Goal: Information Seeking & Learning: Learn about a topic

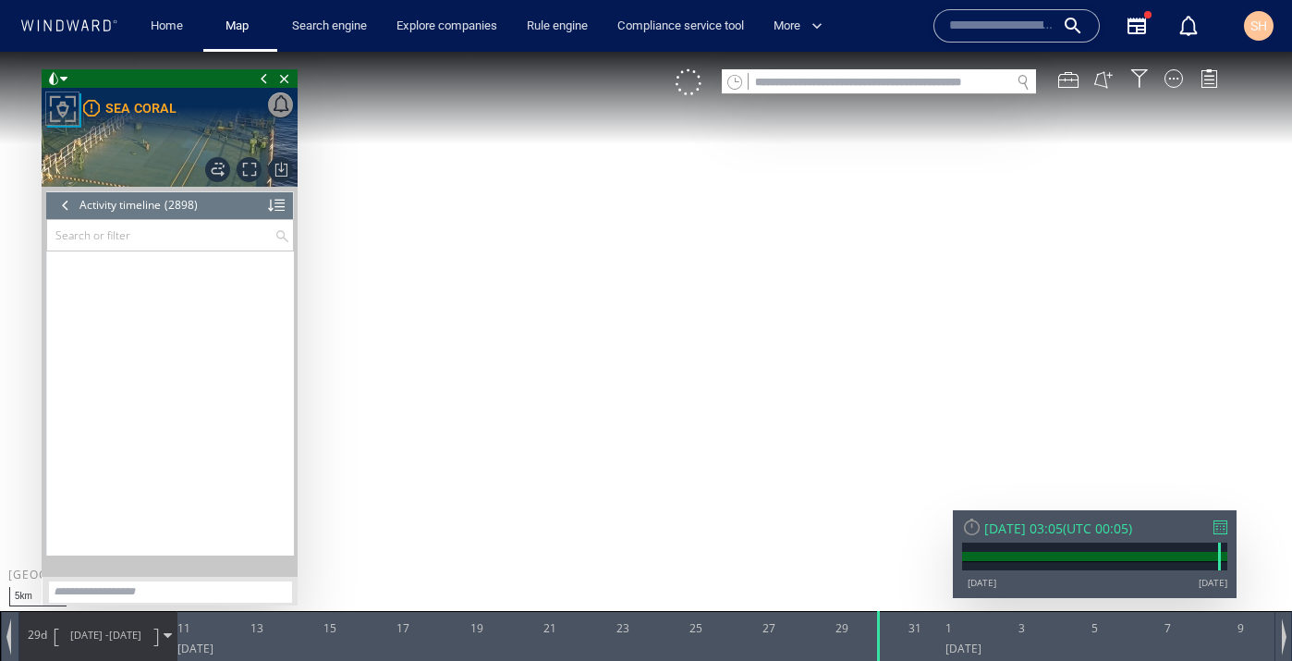
scroll to position [141744, 0]
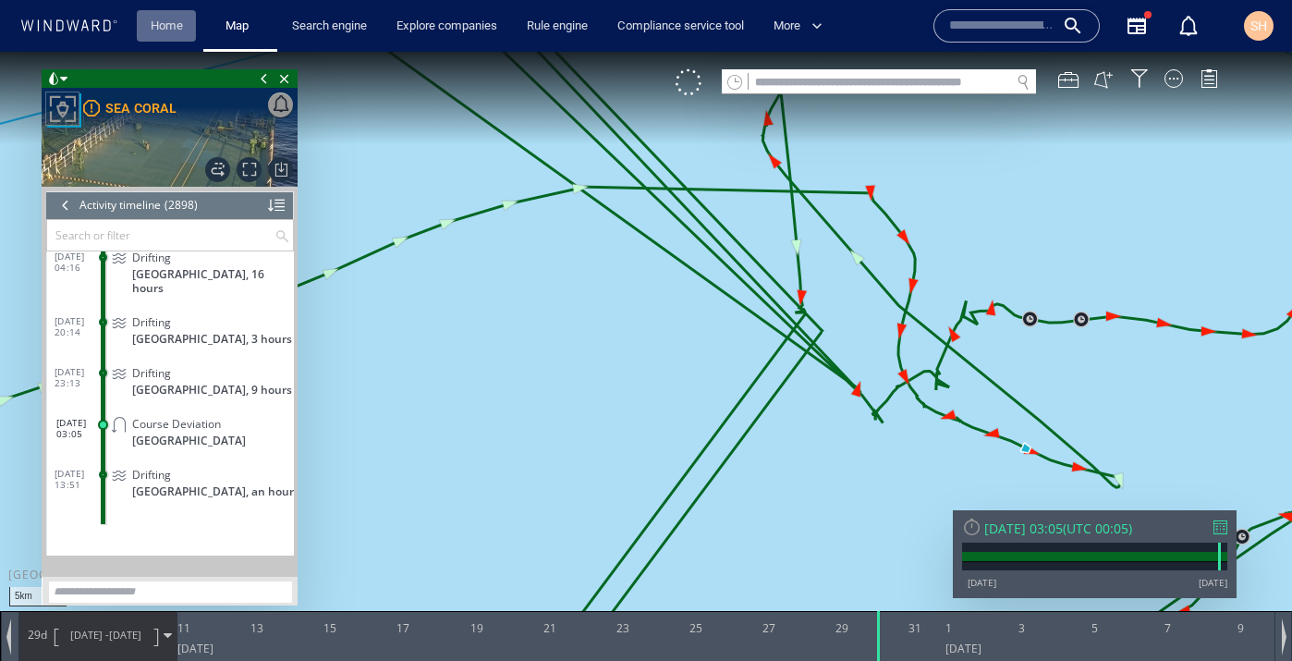
click at [155, 25] on link "Home" at bounding box center [166, 26] width 47 height 32
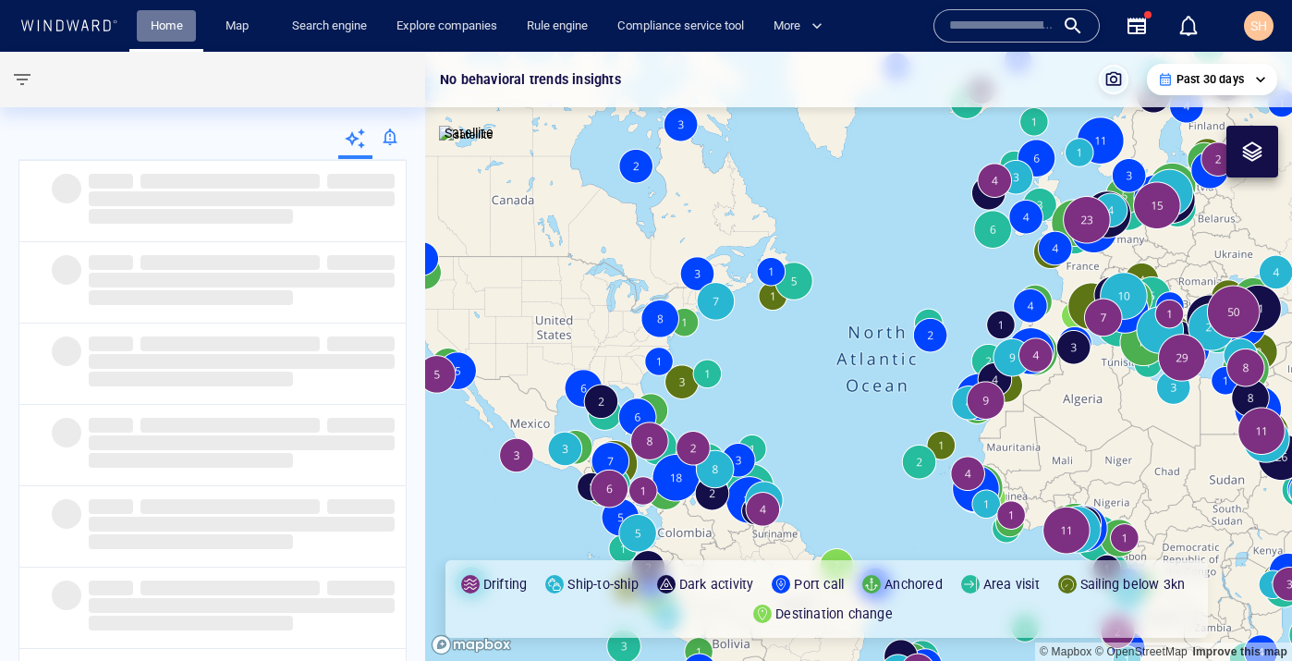
click at [164, 21] on link "Home" at bounding box center [166, 26] width 47 height 32
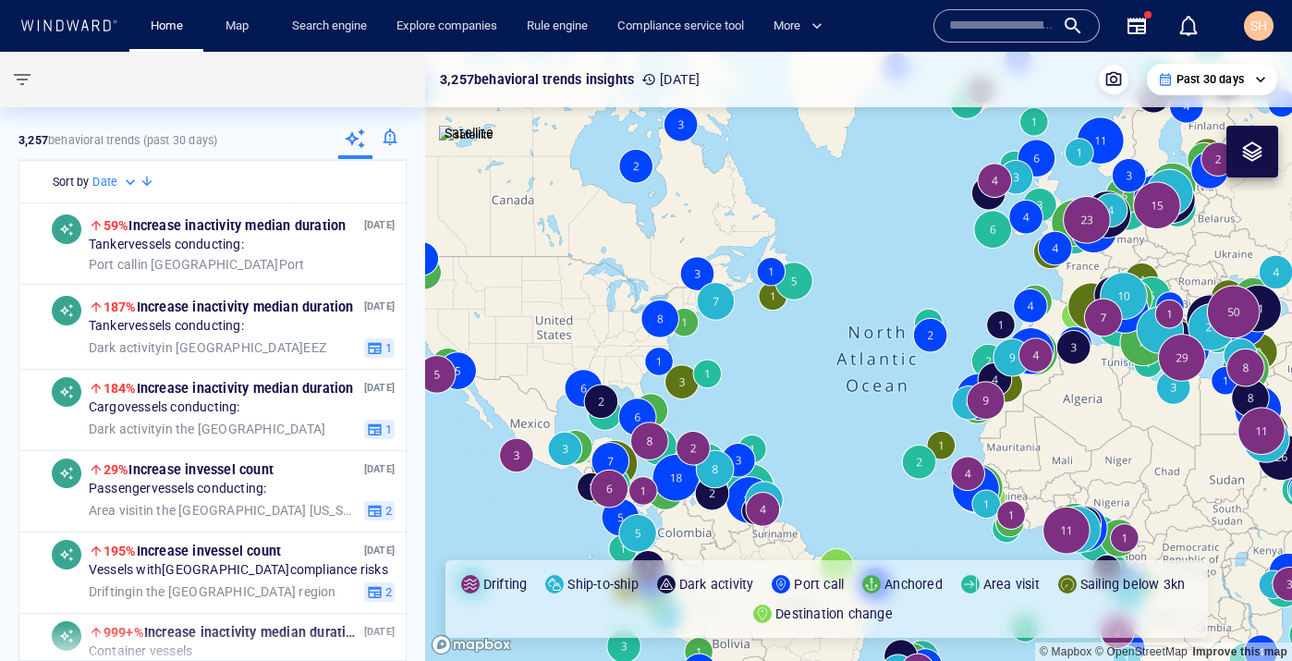
click at [1007, 35] on input "text" at bounding box center [1001, 26] width 105 height 28
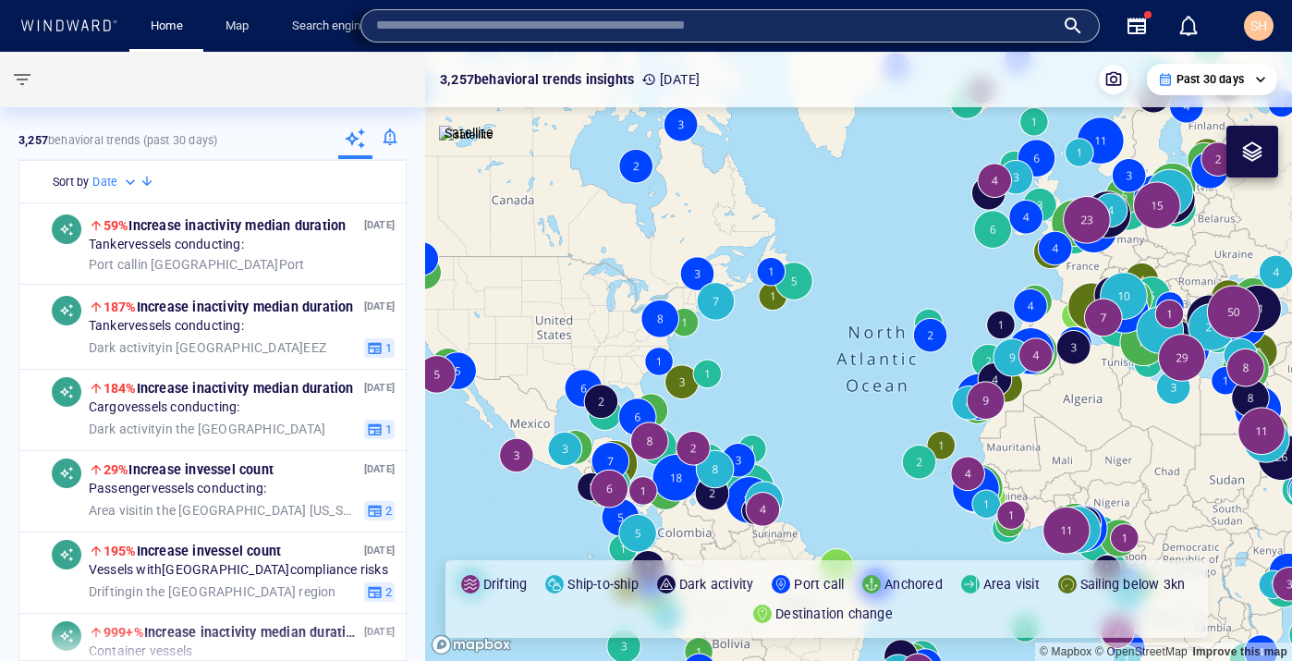
click at [711, 25] on input "text" at bounding box center [715, 26] width 679 height 28
paste input "*******"
type input "*******"
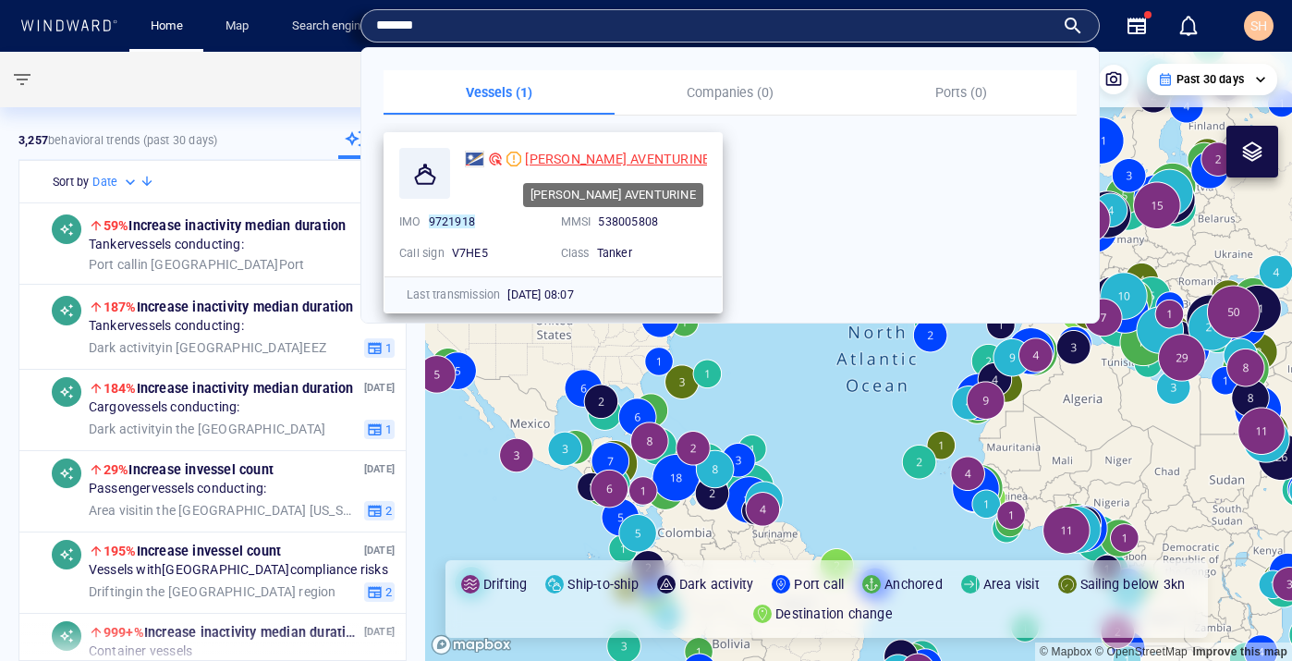
click at [588, 159] on span "[PERSON_NAME] AVENTURINE" at bounding box center [617, 159] width 185 height 15
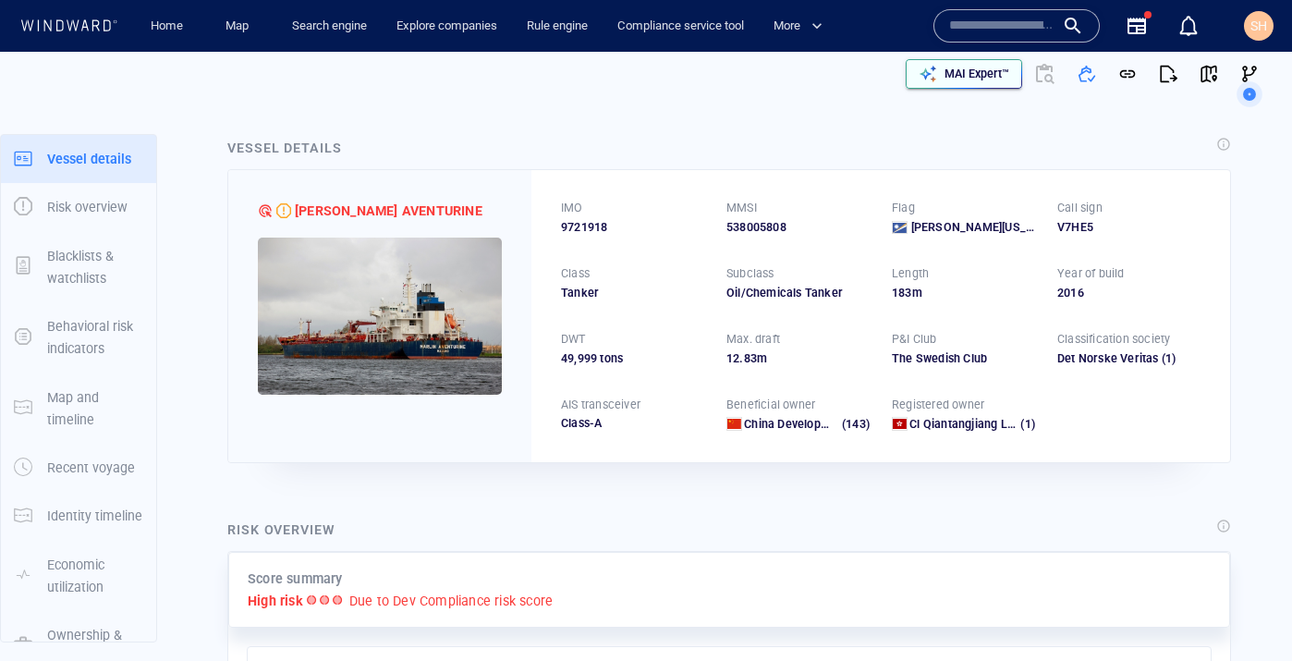
click at [980, 76] on p "MAI Expert™" at bounding box center [977, 74] width 65 height 17
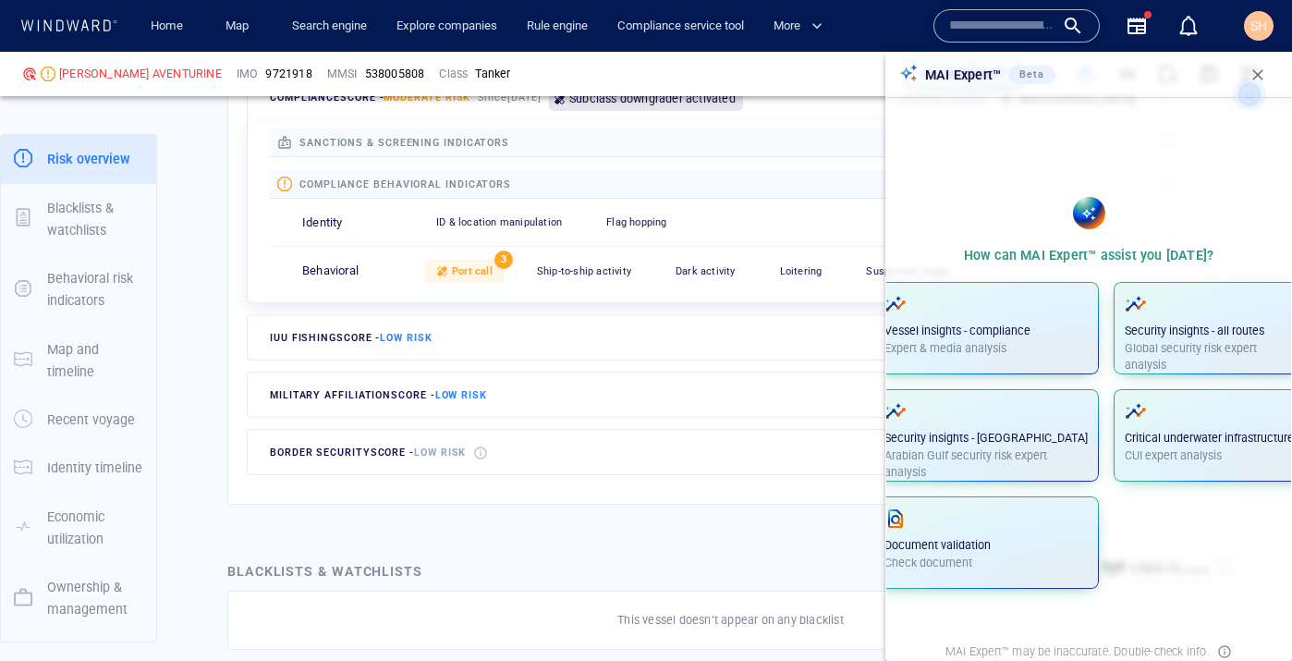
scroll to position [790, 0]
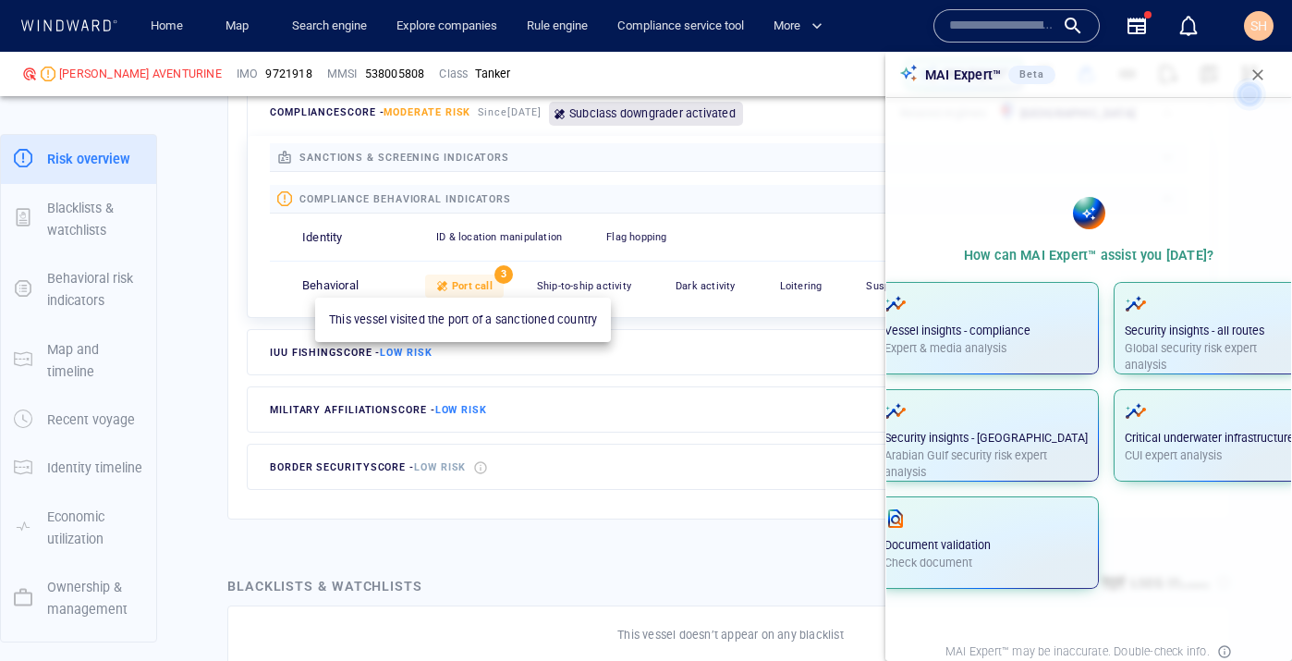
click at [464, 286] on span "Port call" at bounding box center [472, 286] width 41 height 12
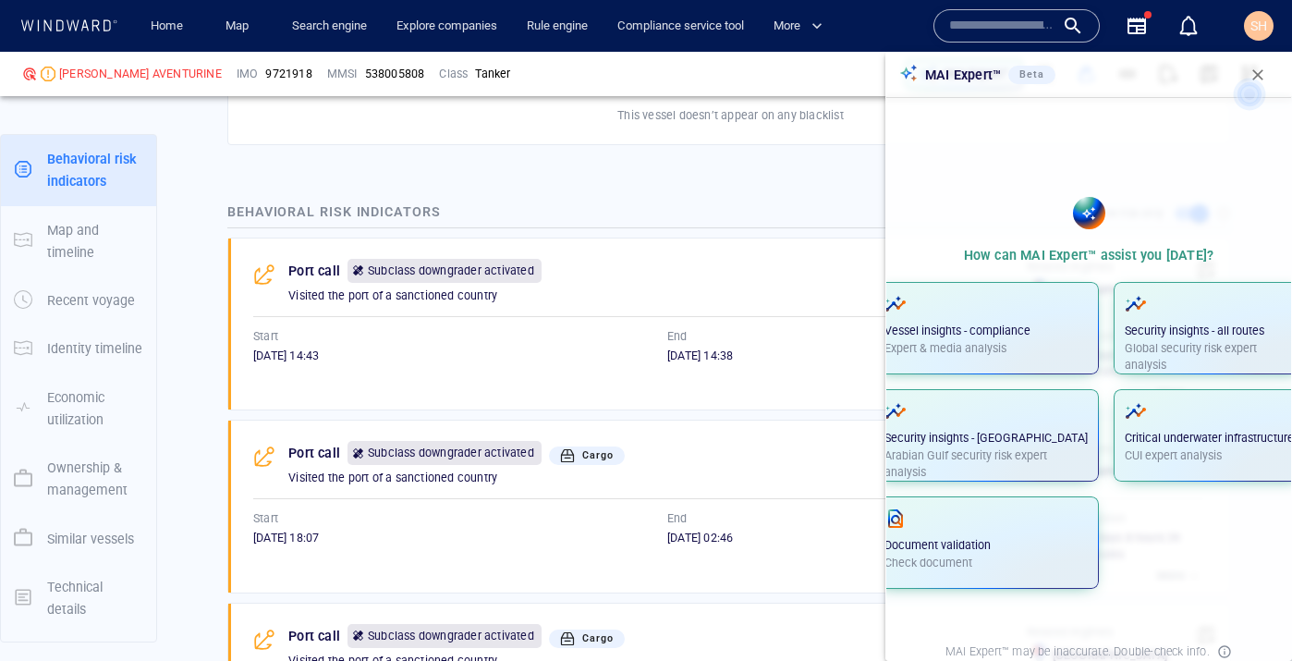
scroll to position [1326, 0]
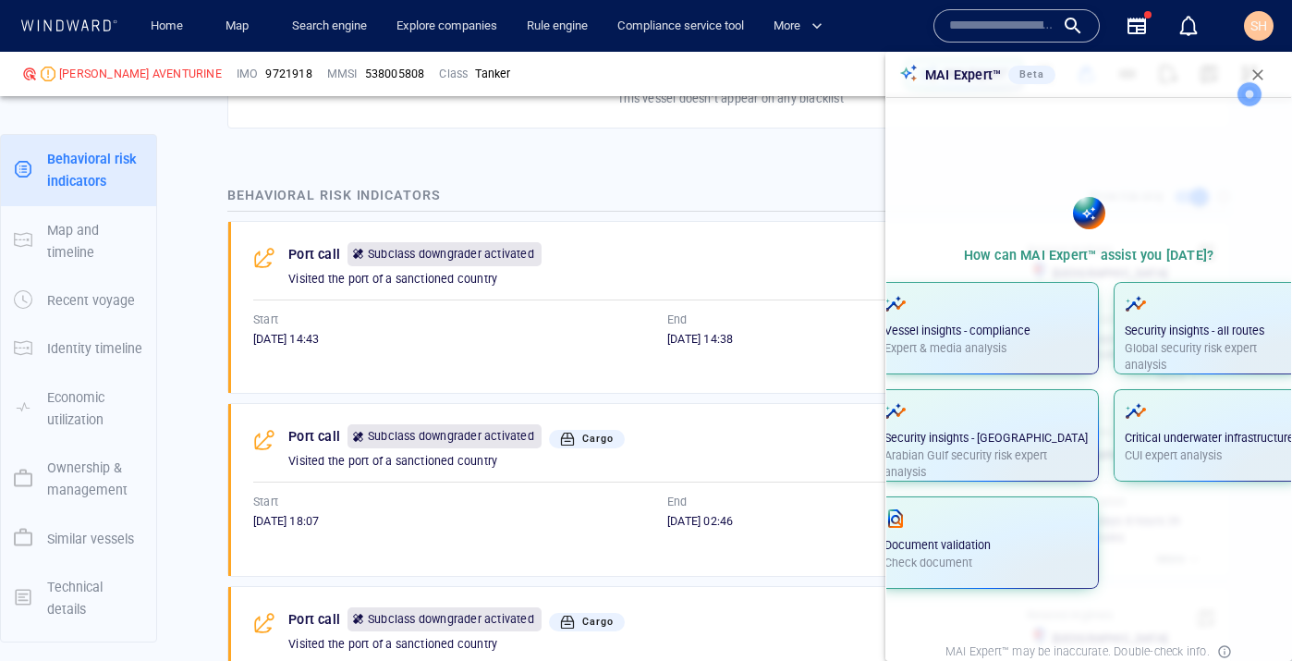
click at [1260, 70] on icon at bounding box center [1250, 94] width 52 height 52
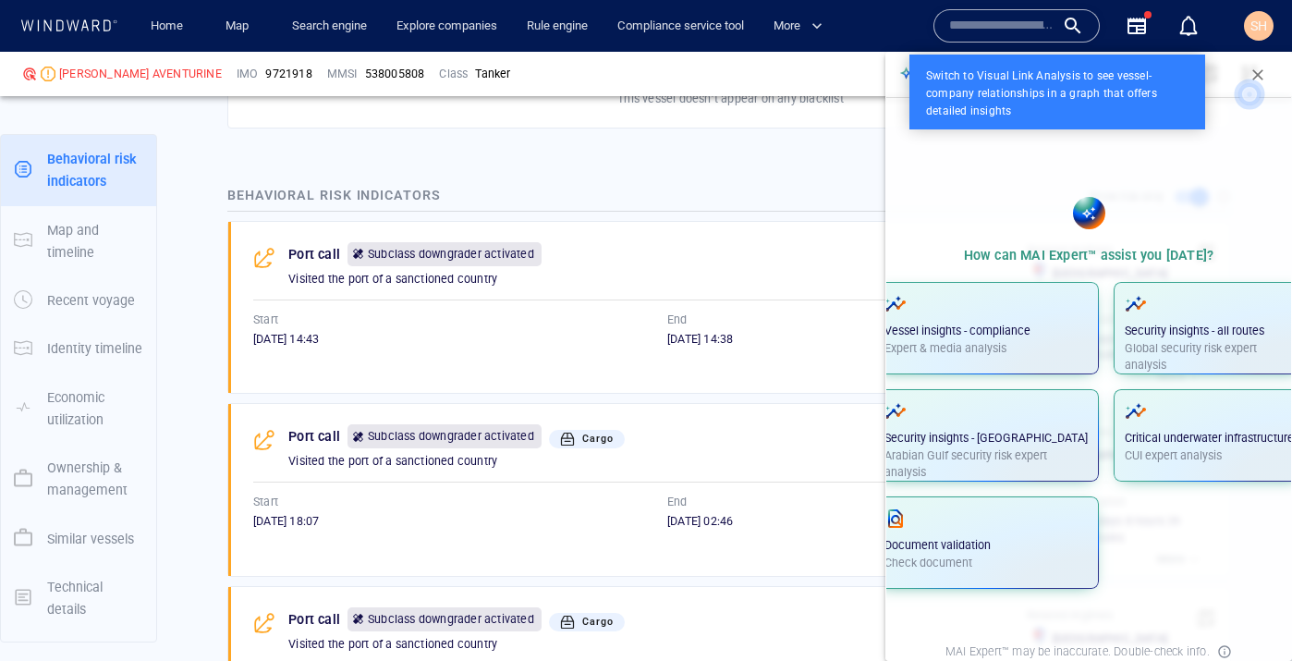
click at [1259, 70] on icon at bounding box center [1250, 94] width 52 height 52
click at [1260, 73] on icon at bounding box center [1250, 94] width 52 height 52
click at [762, 611] on div at bounding box center [646, 330] width 1292 height 661
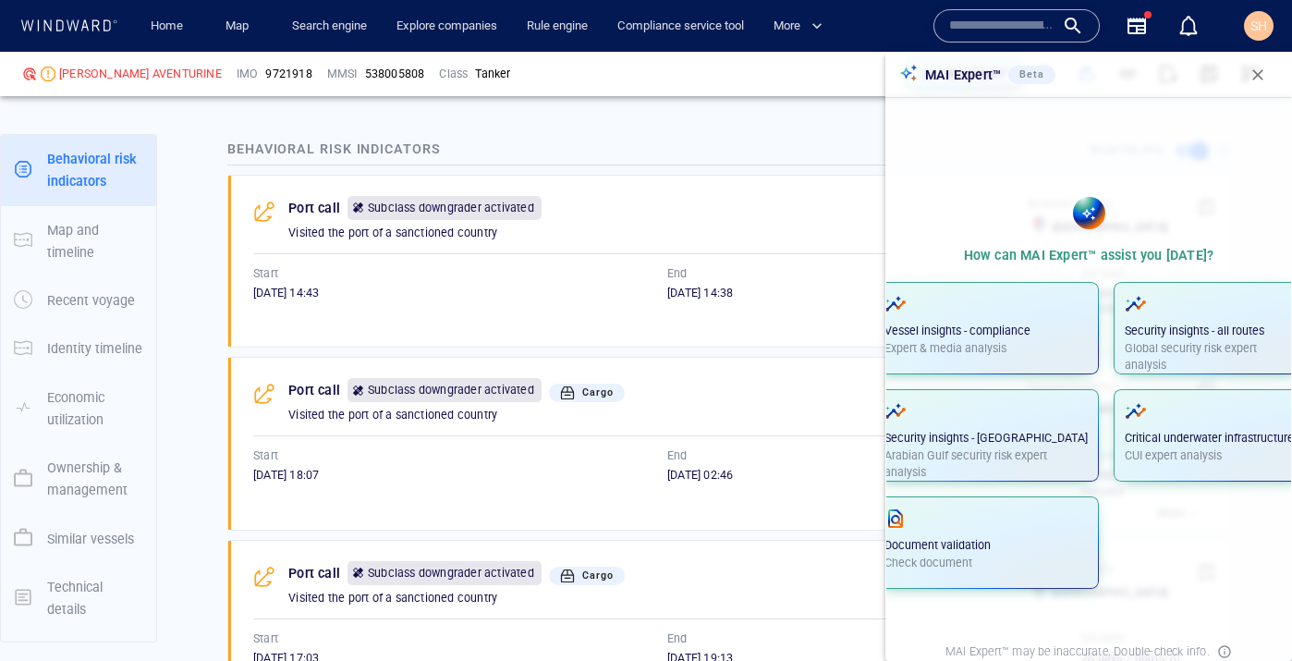
scroll to position [1369, 0]
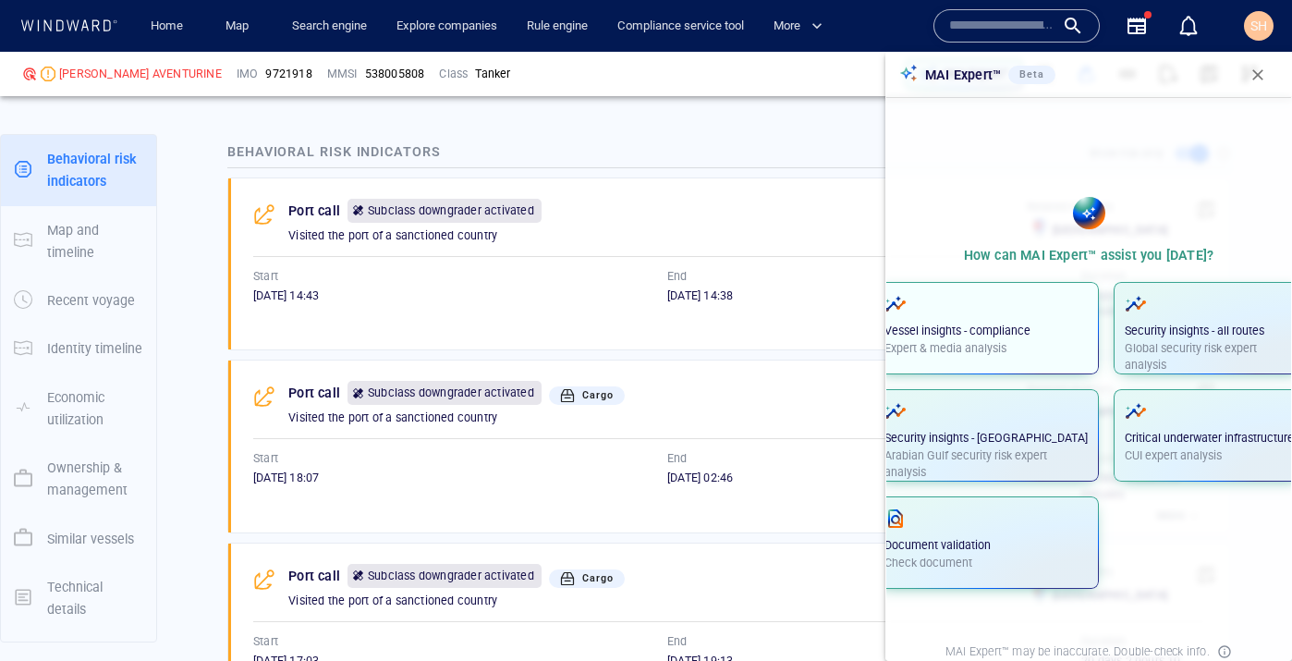
click at [1023, 333] on p "Vessel insights - compliance" at bounding box center [986, 331] width 203 height 17
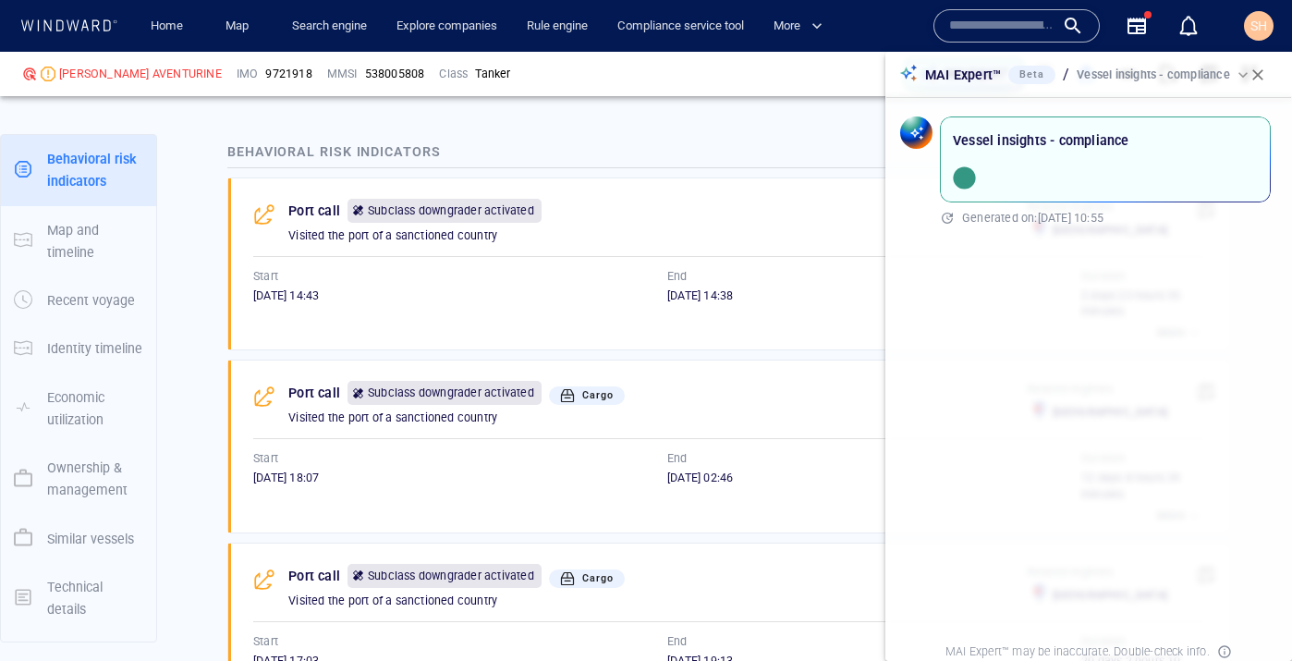
click at [1022, 150] on p "Vessel insights - compliance" at bounding box center [1041, 140] width 177 height 22
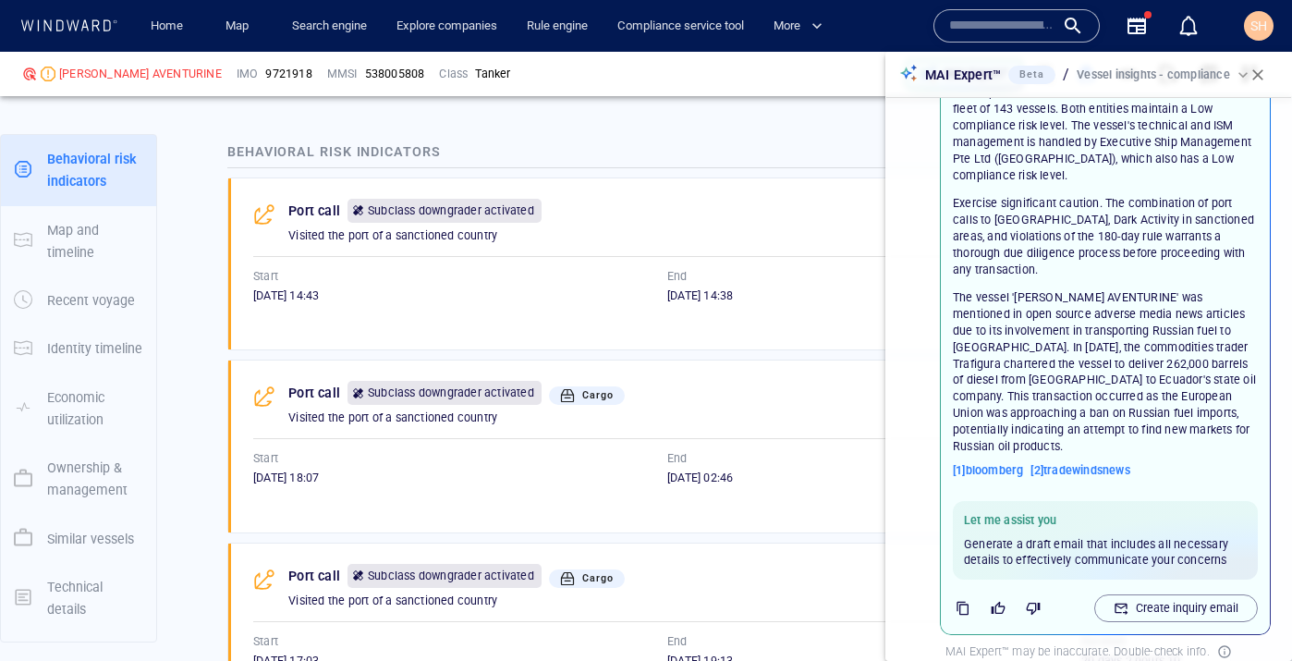
scroll to position [386, 0]
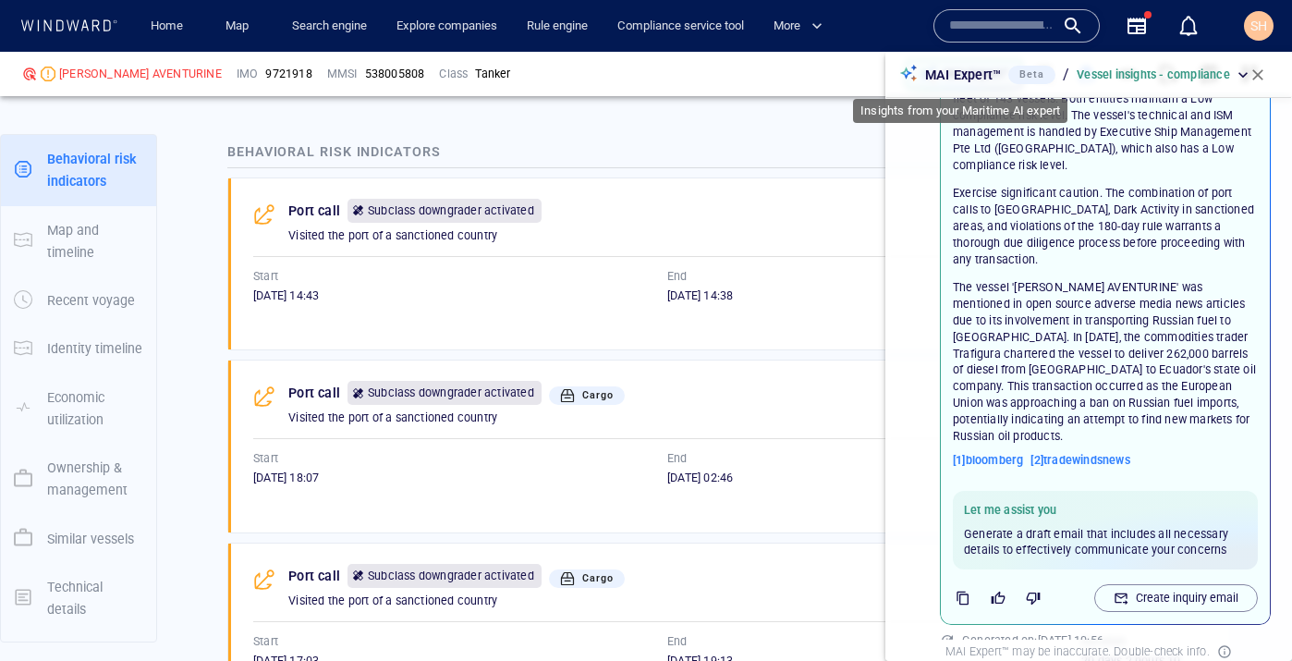
click at [967, 75] on p "MAI Expert™" at bounding box center [963, 75] width 76 height 22
click at [1259, 78] on span "button" at bounding box center [1258, 75] width 18 height 18
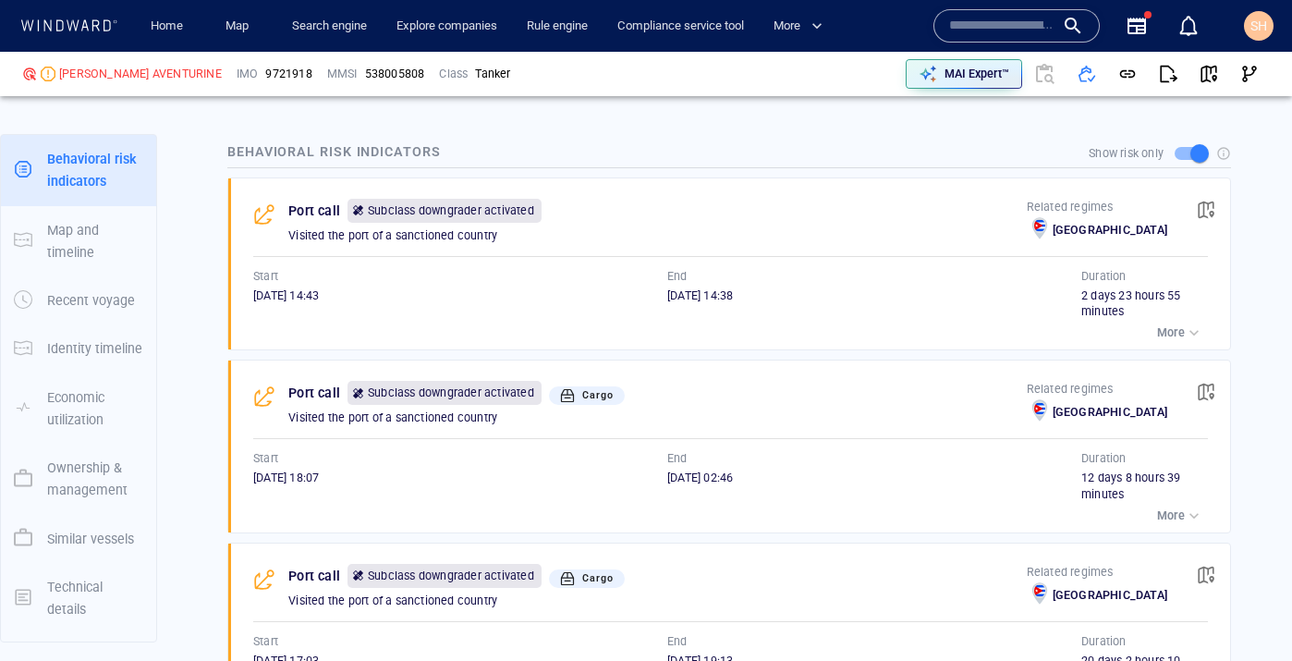
click at [1198, 336] on div "button" at bounding box center [1194, 333] width 18 height 18
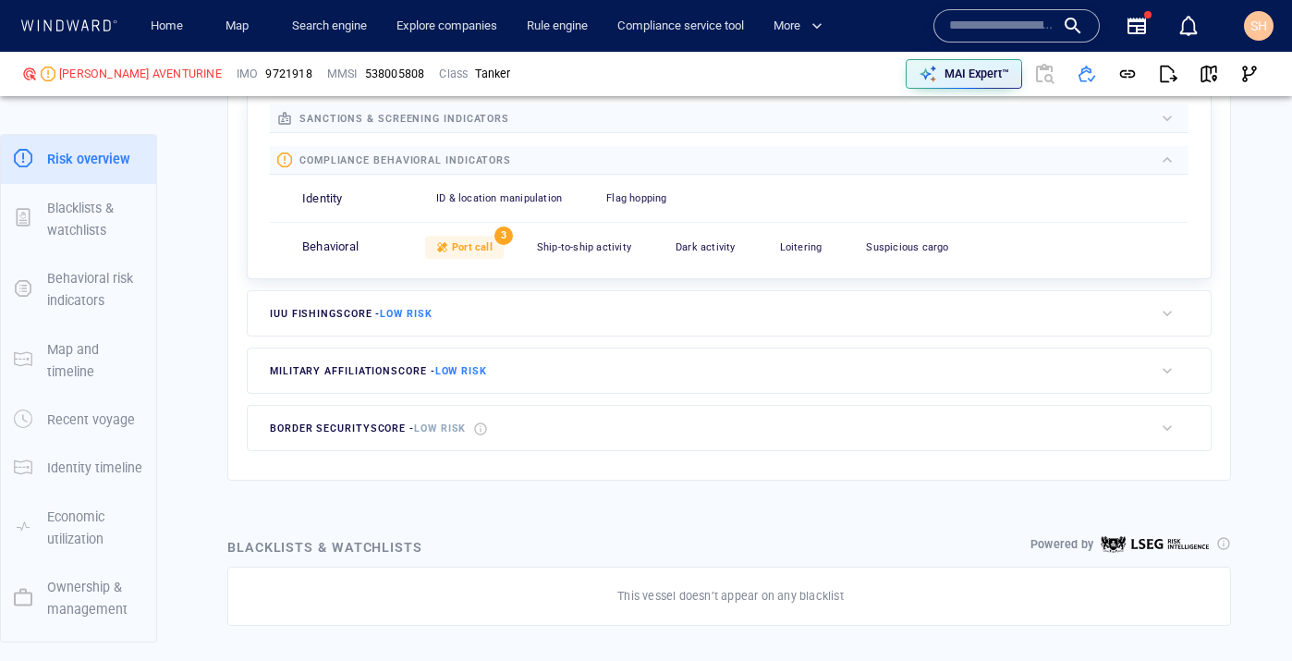
scroll to position [806, 0]
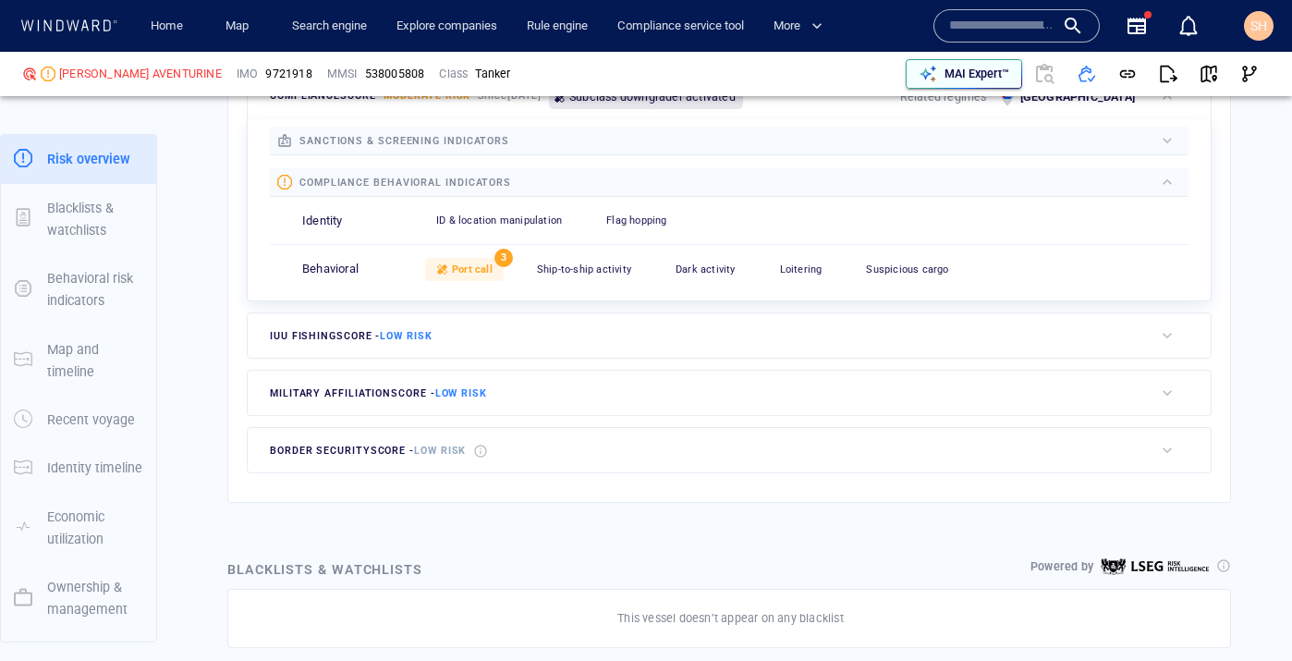
click at [974, 77] on p "MAI Expert™" at bounding box center [977, 74] width 65 height 17
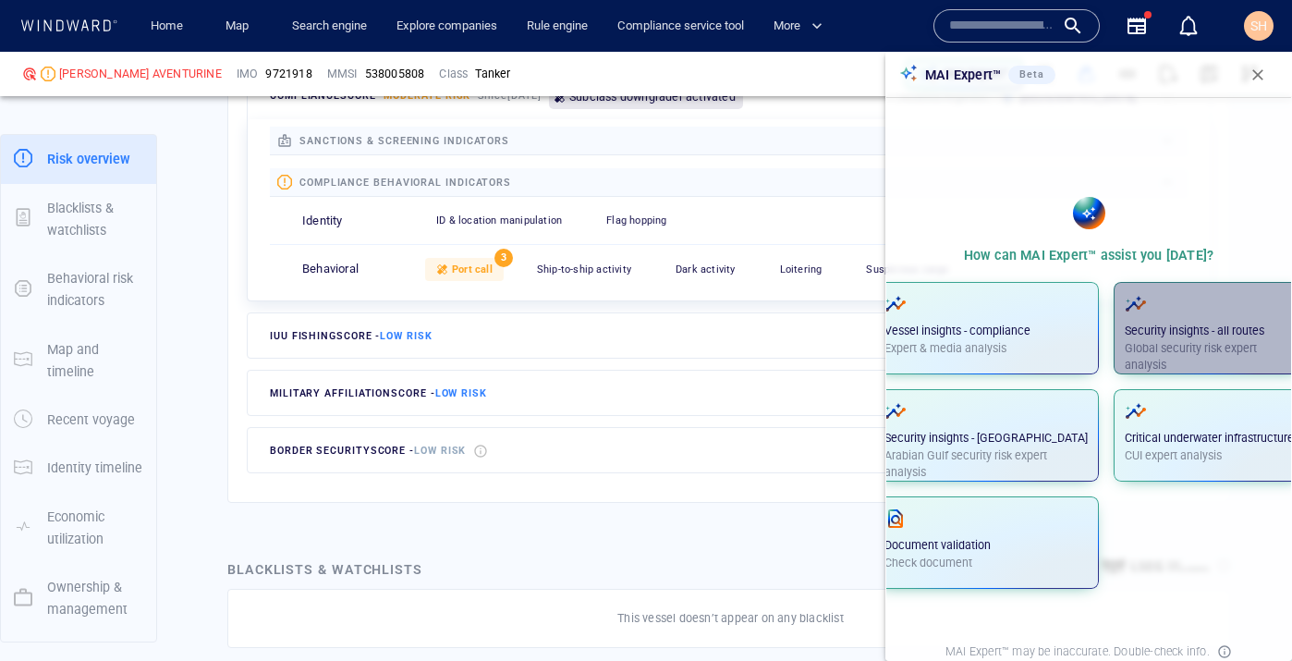
click at [1188, 350] on p "Global security risk expert analysis" at bounding box center [1209, 356] width 169 height 33
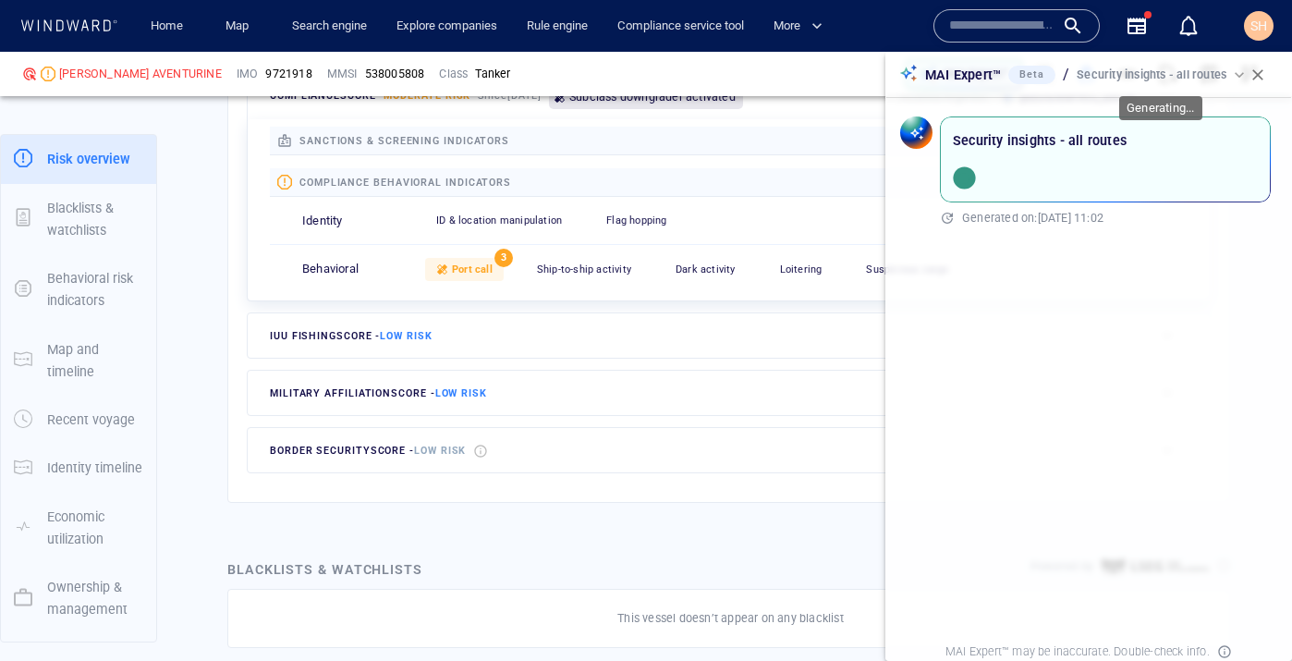
click at [1235, 75] on div "Security insights - all routes" at bounding box center [1163, 75] width 172 height 17
click at [1239, 75] on button "button" at bounding box center [1258, 75] width 41 height 41
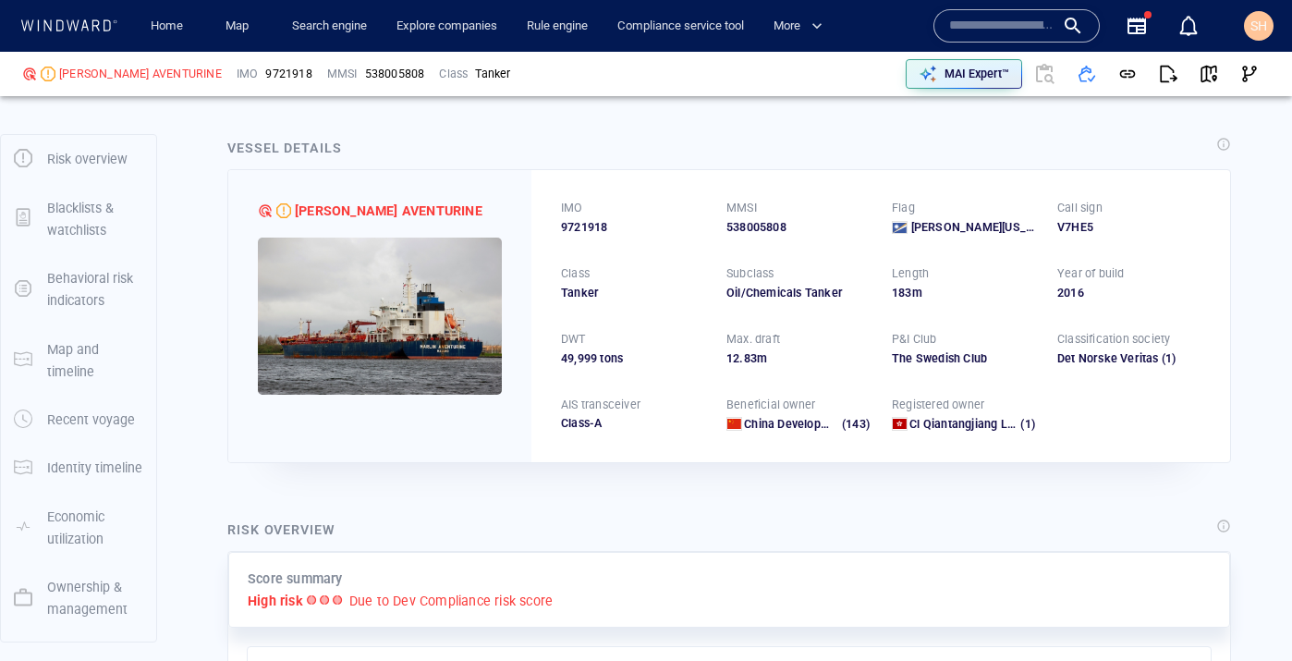
scroll to position [0, 0]
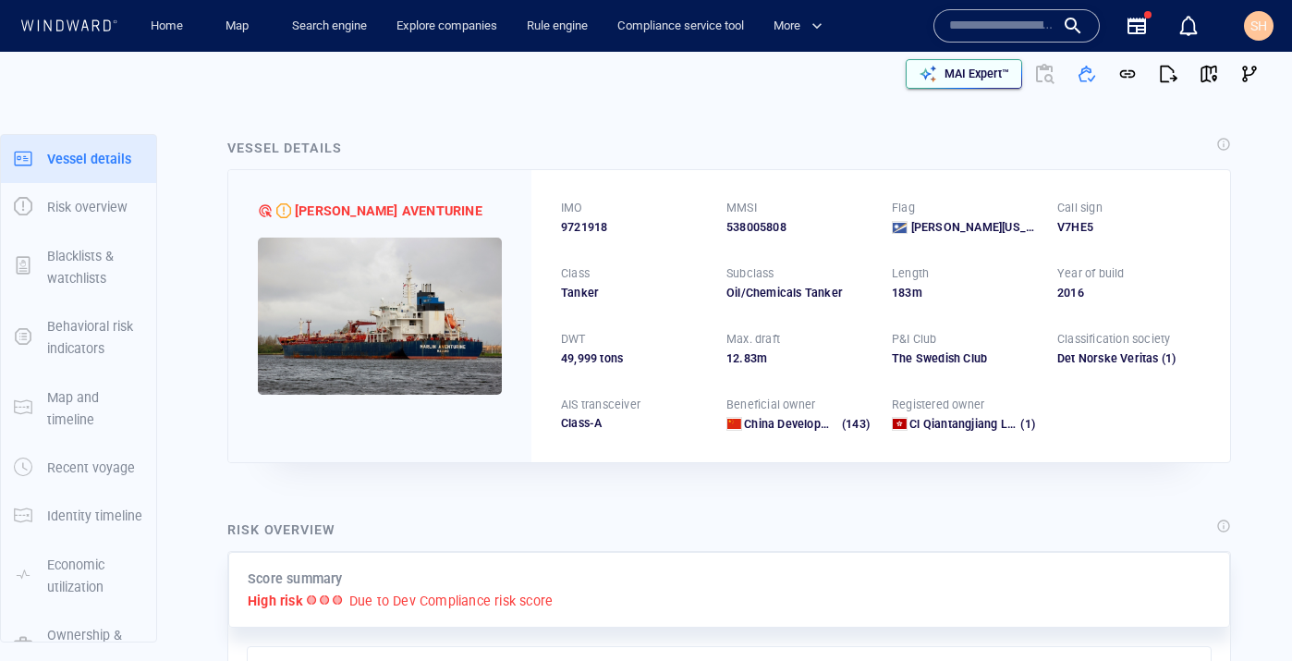
click at [969, 76] on p "MAI Expert™" at bounding box center [977, 74] width 65 height 17
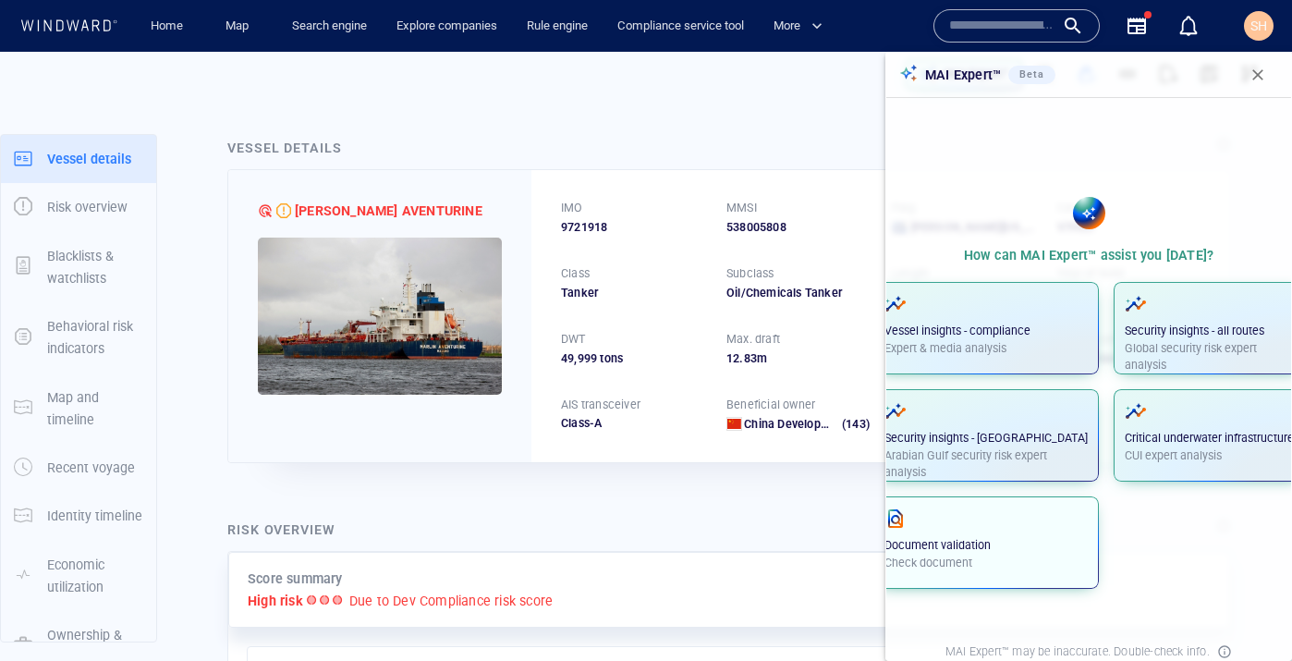
click at [1020, 546] on p "Document validation" at bounding box center [986, 545] width 203 height 17
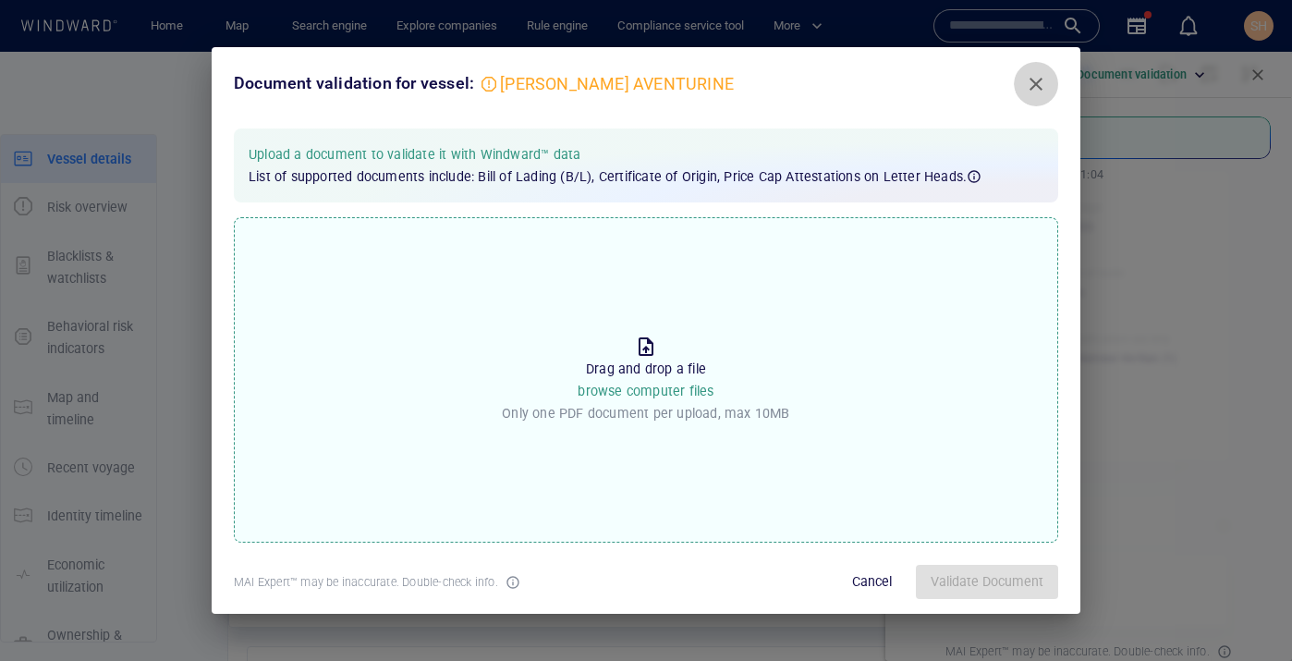
click at [1039, 80] on span "Close" at bounding box center [1036, 84] width 22 height 22
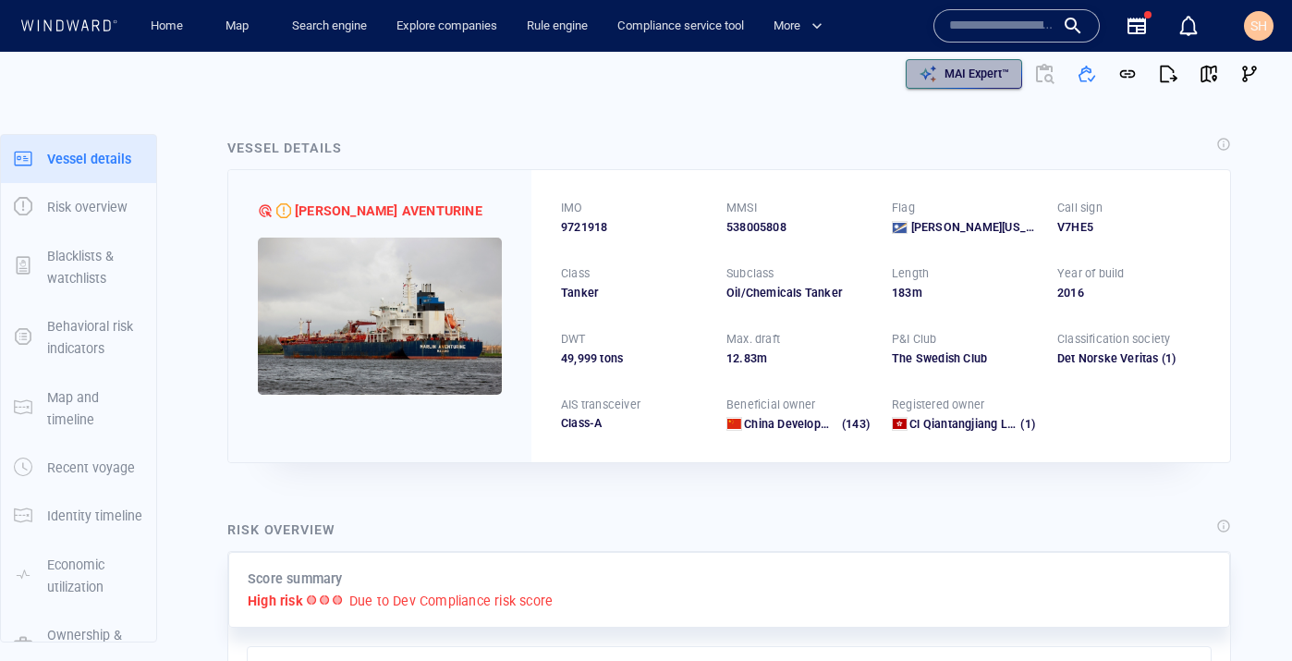
click at [974, 80] on p "MAI Expert™" at bounding box center [977, 74] width 65 height 17
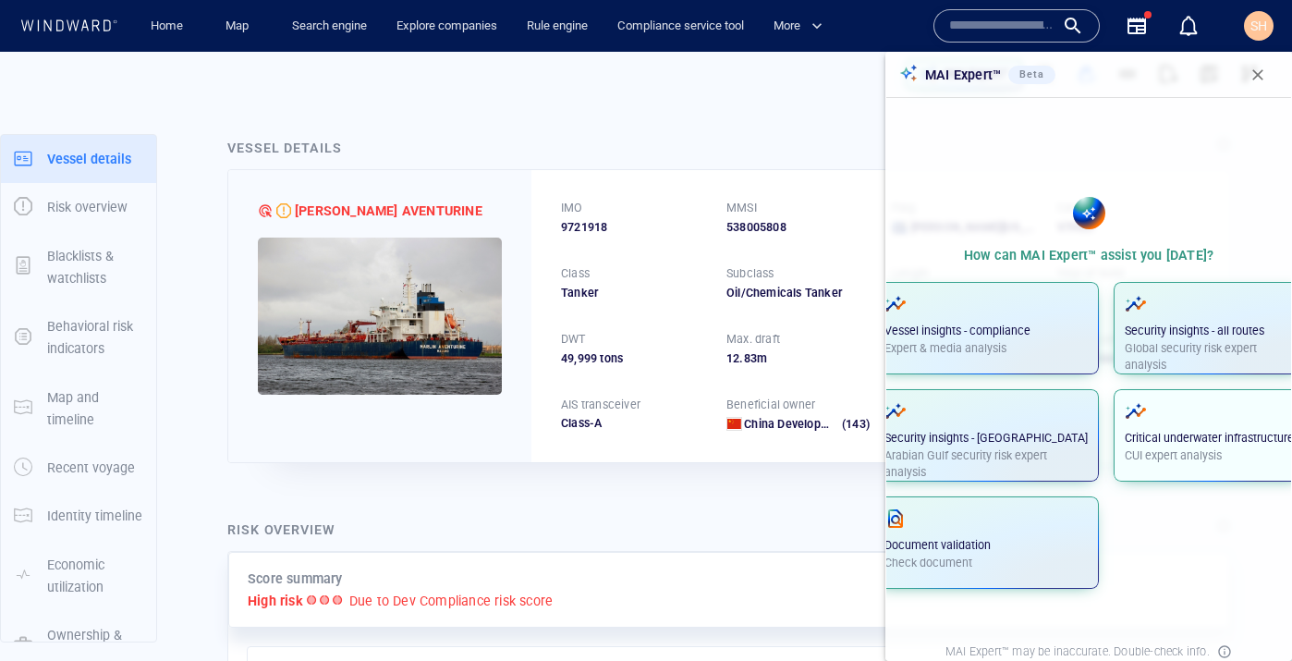
click at [1194, 456] on p "CUI expert analysis" at bounding box center [1209, 455] width 169 height 17
